Goal: Task Accomplishment & Management: Manage account settings

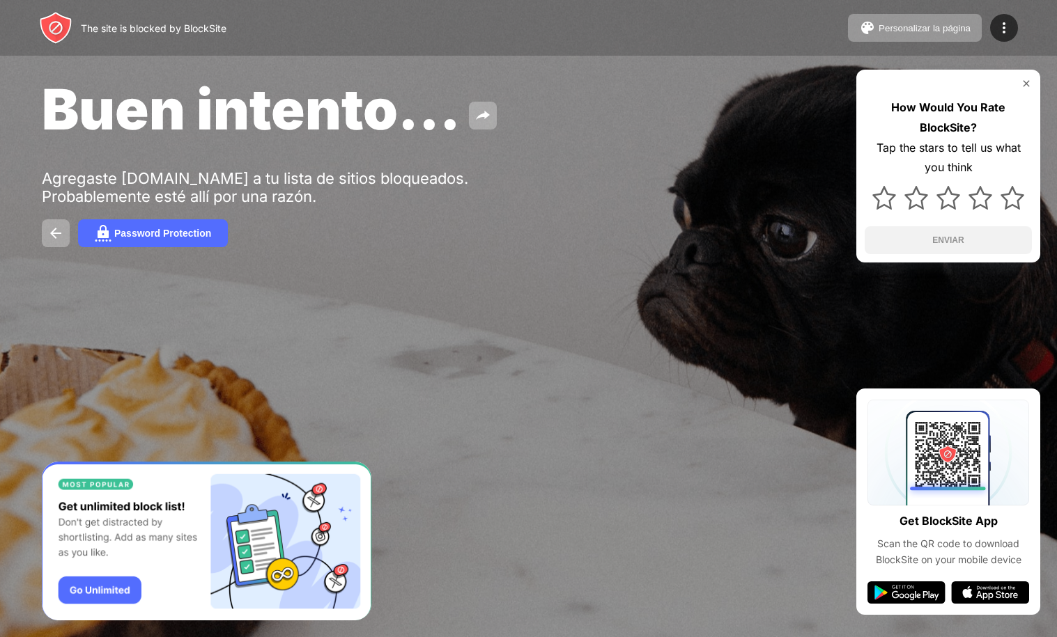
click at [575, 249] on div "Buen intento... Agregaste [DOMAIN_NAME] a tu lista de sitios bloqueados. Probab…" at bounding box center [528, 161] width 1057 height 322
